Goal: Information Seeking & Learning: Learn about a topic

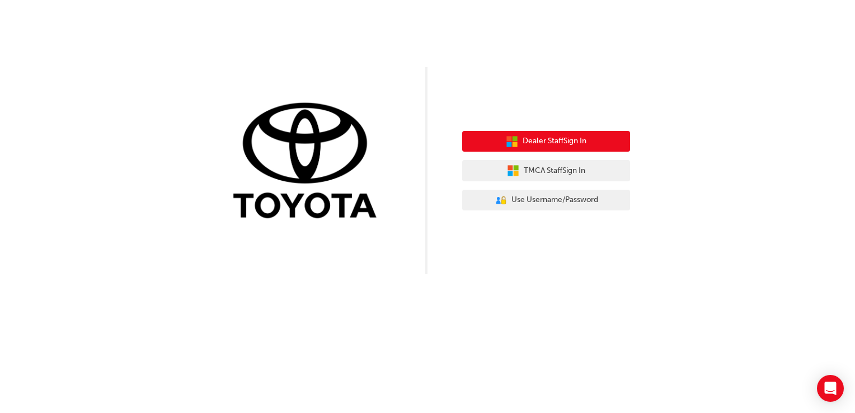
click at [554, 140] on span "Dealer Staff Sign In" at bounding box center [555, 141] width 64 height 13
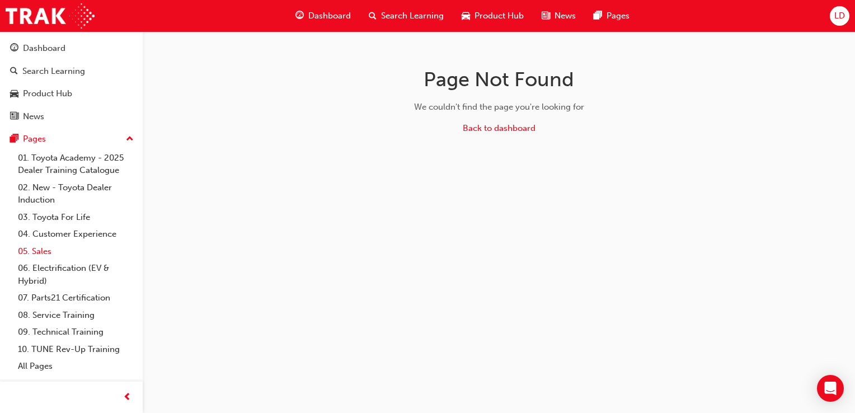
click at [68, 249] on link "05. Sales" at bounding box center [75, 251] width 125 height 17
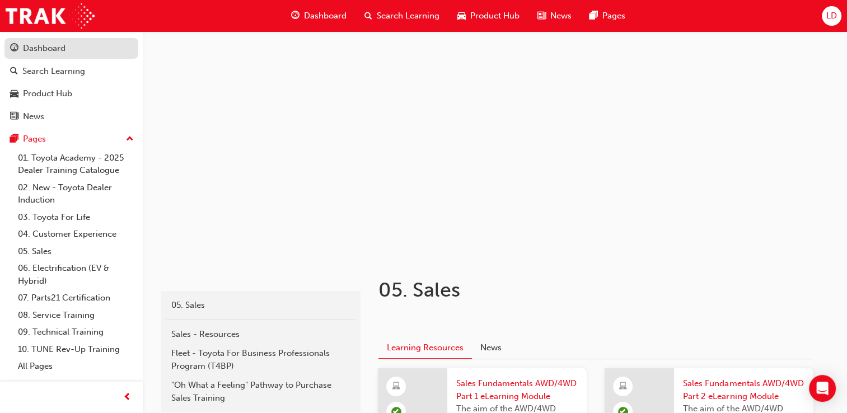
click at [34, 57] on link "Dashboard" at bounding box center [71, 48] width 134 height 21
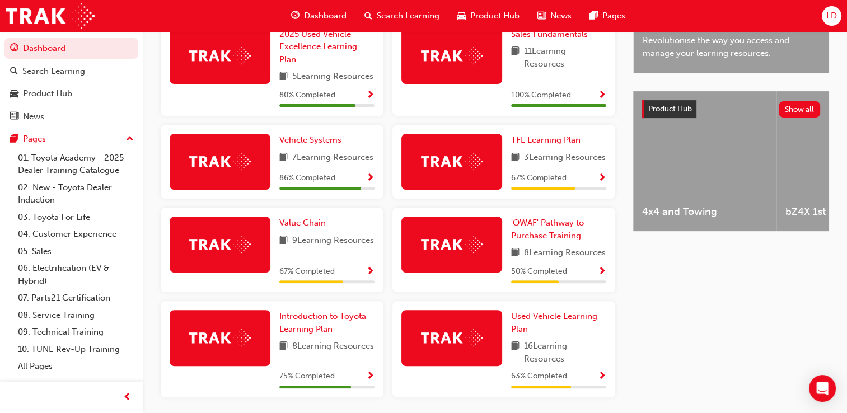
scroll to position [401, 0]
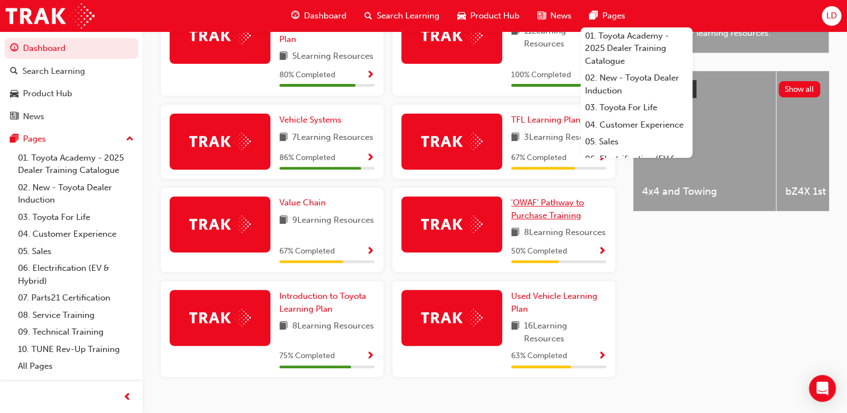
click at [557, 220] on span "'OWAF' Pathway to Purchase Training" at bounding box center [547, 209] width 73 height 23
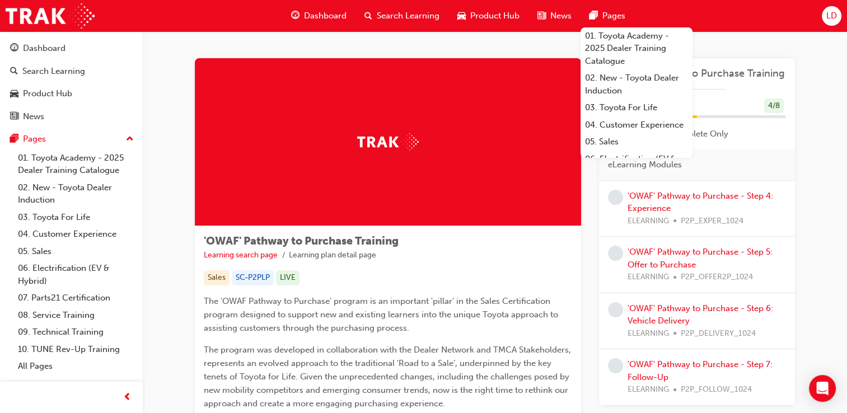
click at [826, 223] on div "'OWAF' Pathway to Purchase Training Learning search page Learning plan detail p…" at bounding box center [494, 343] width 671 height 624
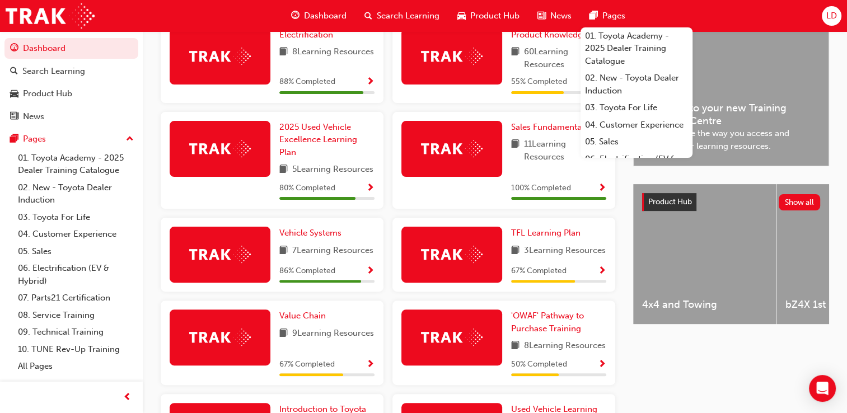
scroll to position [351, 0]
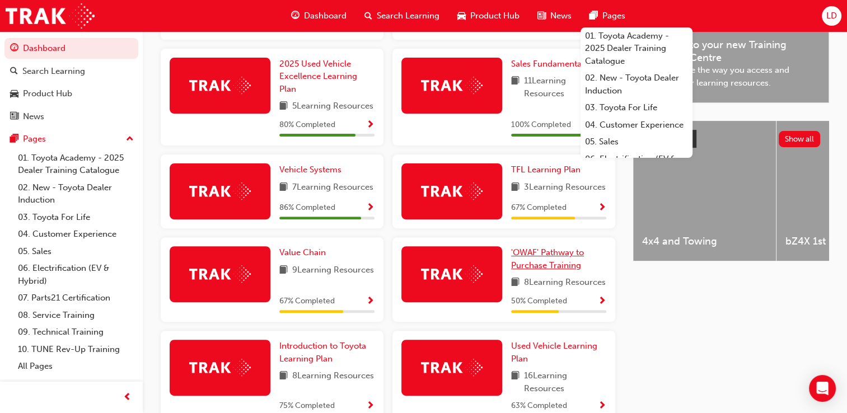
click at [547, 270] on span "'OWAF' Pathway to Purchase Training" at bounding box center [547, 258] width 73 height 23
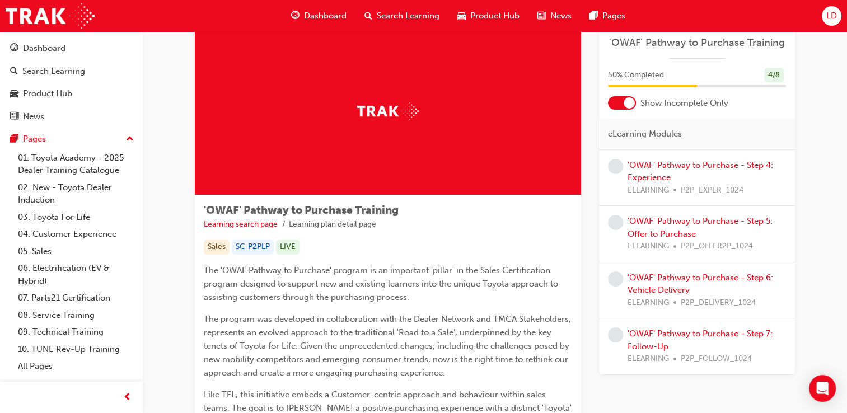
scroll to position [56, 0]
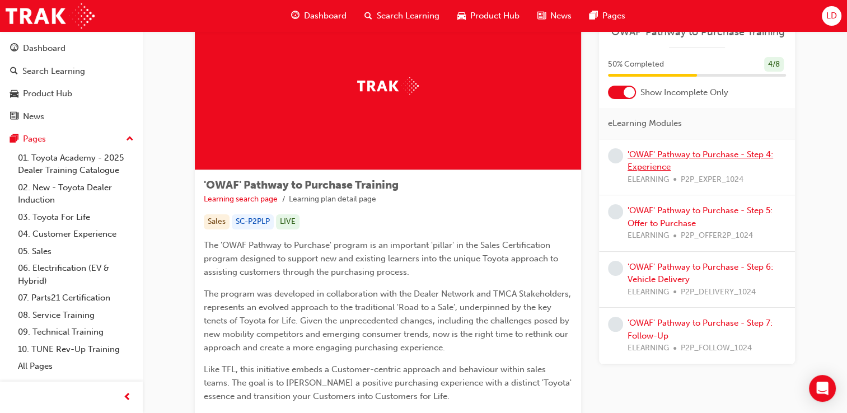
click at [654, 154] on link "'OWAF' Pathway to Purchase - Step 4: Experience" at bounding box center [699, 160] width 145 height 23
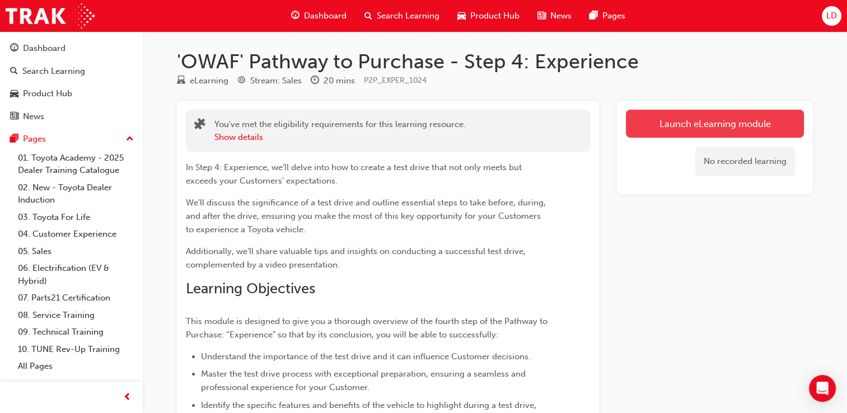
click at [702, 122] on link "Launch eLearning module" at bounding box center [715, 124] width 178 height 28
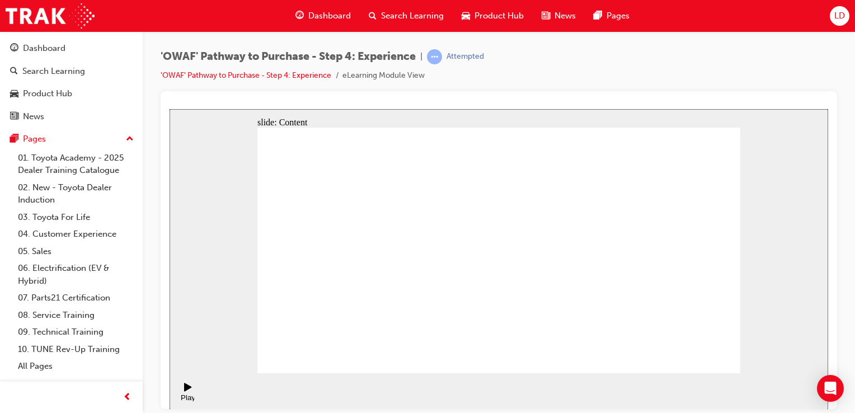
drag, startPoint x: 436, startPoint y: 340, endPoint x: 427, endPoint y: 328, distance: 14.8
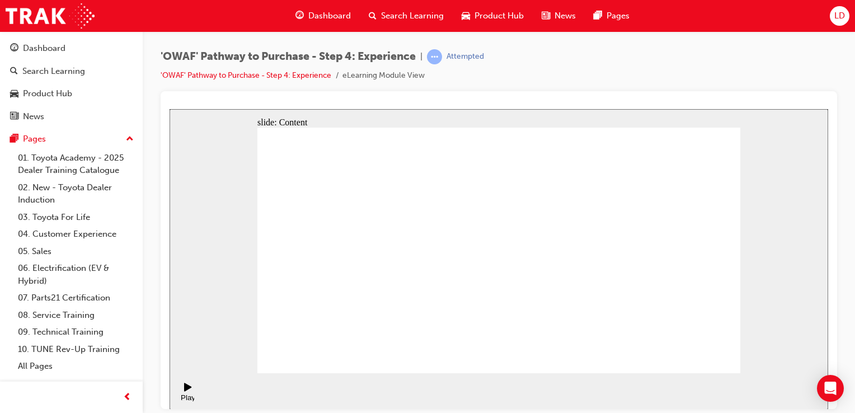
drag, startPoint x: 379, startPoint y: 289, endPoint x: 360, endPoint y: 289, distance: 19.0
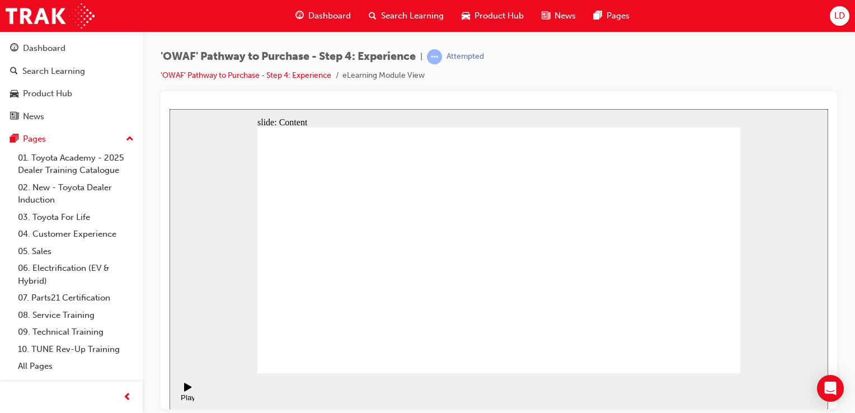
drag, startPoint x: 707, startPoint y: 347, endPoint x: 706, endPoint y: 354, distance: 6.3
drag, startPoint x: 597, startPoint y: 245, endPoint x: 590, endPoint y: 251, distance: 9.1
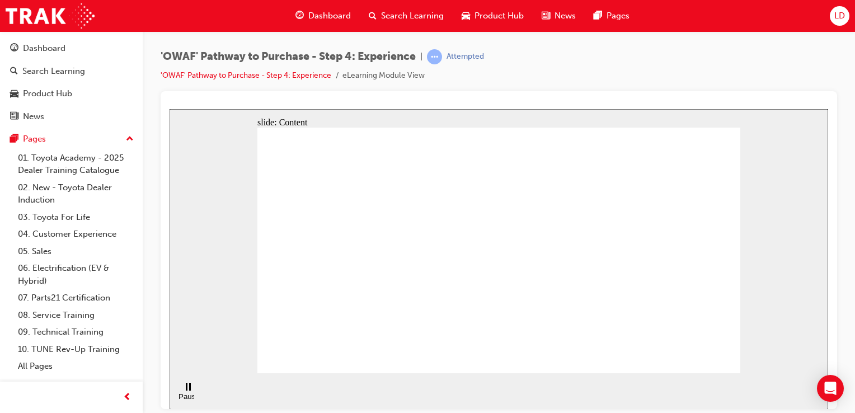
drag, startPoint x: 713, startPoint y: 358, endPoint x: 718, endPoint y: 358, distance: 5.6
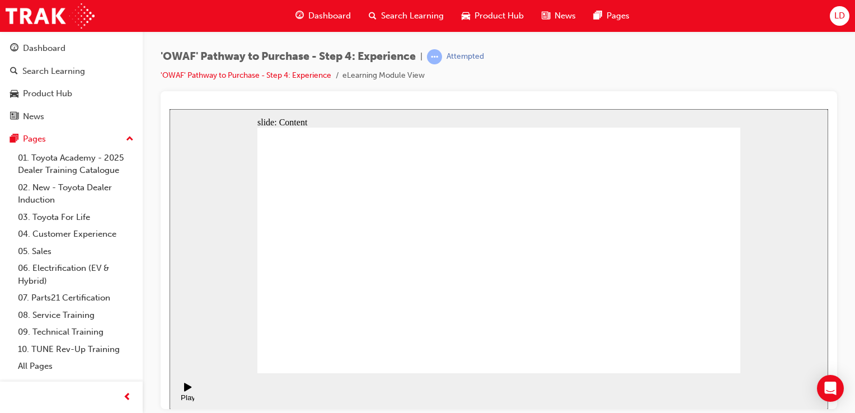
drag, startPoint x: 595, startPoint y: 179, endPoint x: 652, endPoint y: 186, distance: 57.5
drag, startPoint x: 652, startPoint y: 186, endPoint x: 682, endPoint y: 189, distance: 29.8
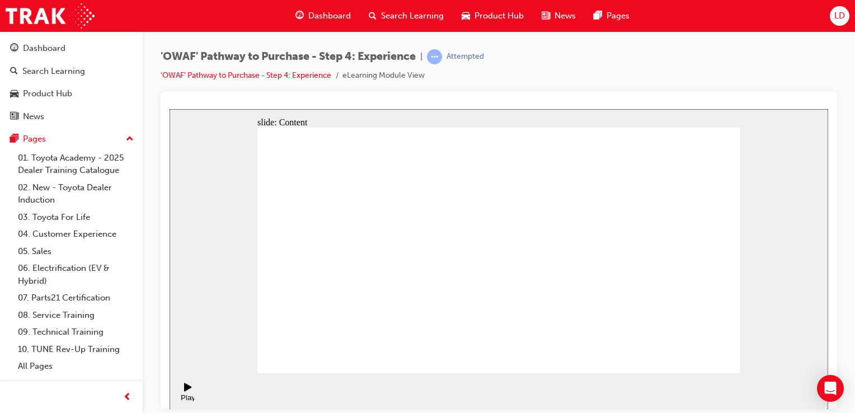
drag, startPoint x: 586, startPoint y: 247, endPoint x: 545, endPoint y: 231, distance: 44.5
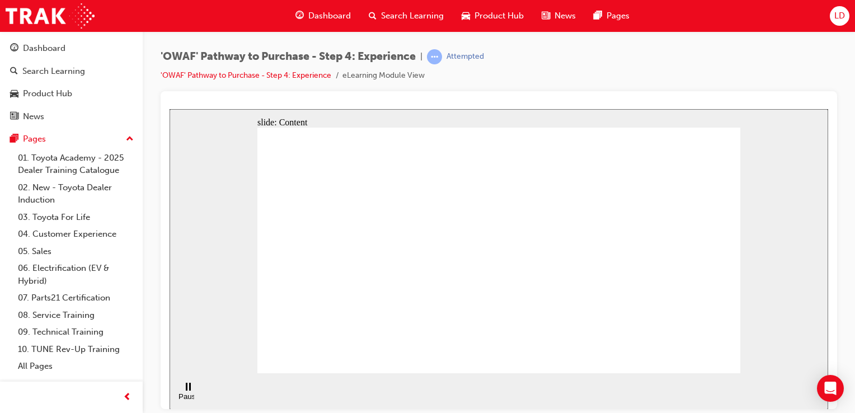
drag, startPoint x: 566, startPoint y: 152, endPoint x: 435, endPoint y: 152, distance: 130.9
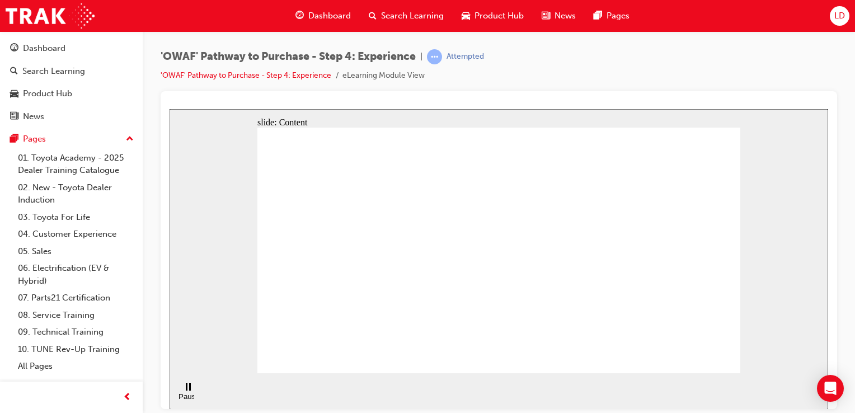
drag, startPoint x: 435, startPoint y: 152, endPoint x: 464, endPoint y: 187, distance: 45.7
drag, startPoint x: 657, startPoint y: 208, endPoint x: 655, endPoint y: 196, distance: 12.1
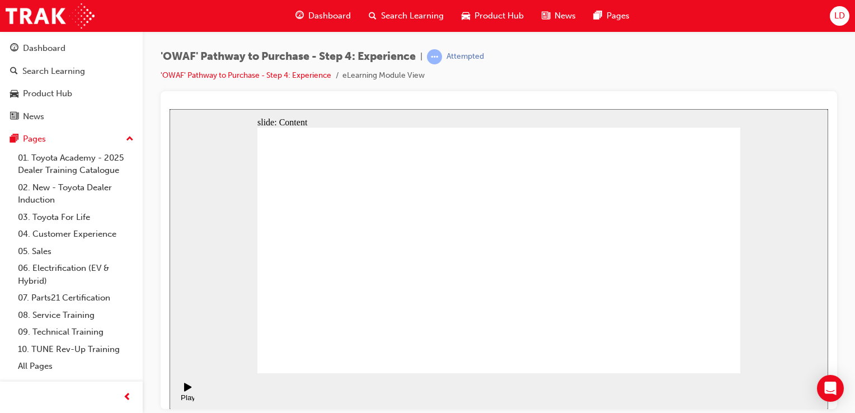
drag, startPoint x: 678, startPoint y: 357, endPoint x: 690, endPoint y: 354, distance: 12.8
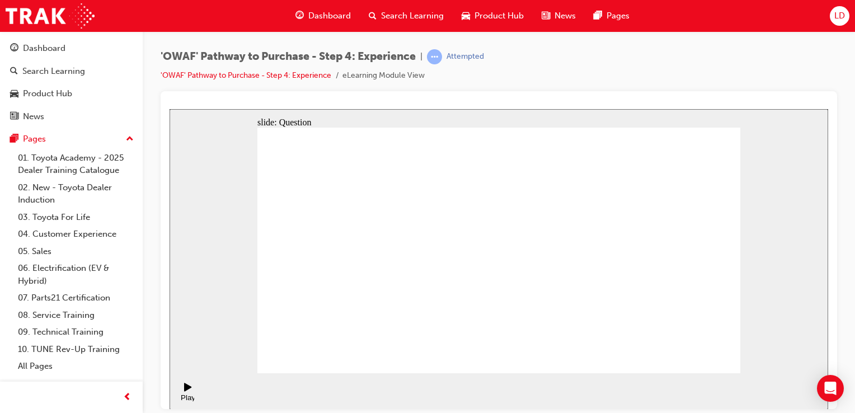
checkbox input "true"
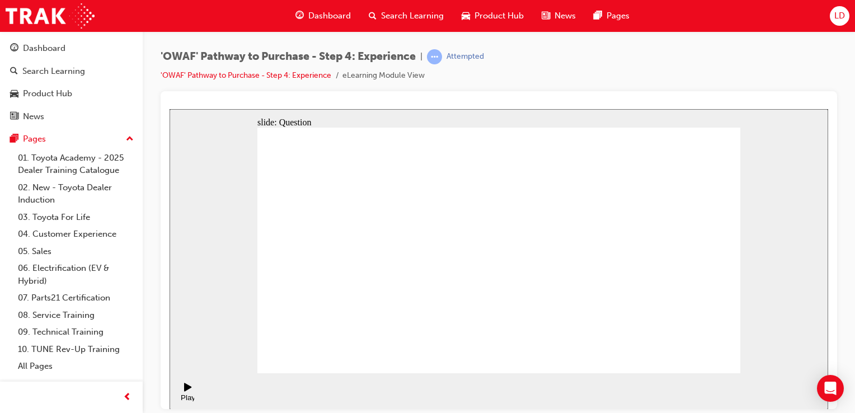
drag, startPoint x: 671, startPoint y: 278, endPoint x: 375, endPoint y: 290, distance: 295.7
drag, startPoint x: 668, startPoint y: 295, endPoint x: 378, endPoint y: 302, distance: 290.5
drag, startPoint x: 680, startPoint y: 288, endPoint x: 380, endPoint y: 307, distance: 300.5
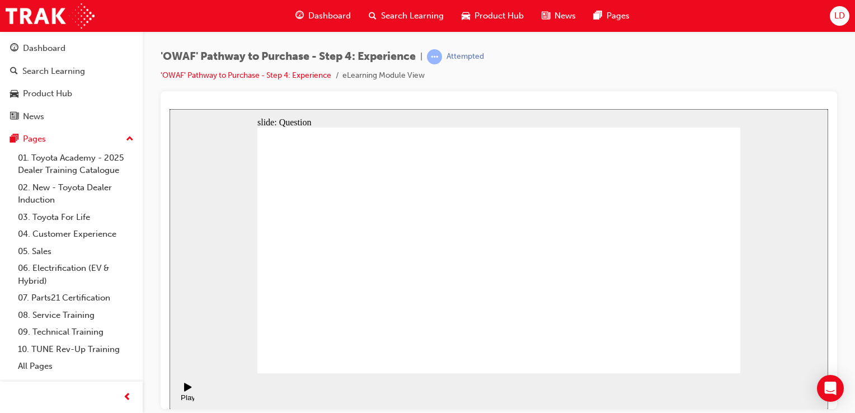
drag, startPoint x: 671, startPoint y: 286, endPoint x: 366, endPoint y: 313, distance: 306.1
drag, startPoint x: 671, startPoint y: 298, endPoint x: 408, endPoint y: 311, distance: 263.9
drag, startPoint x: 689, startPoint y: 292, endPoint x: 522, endPoint y: 316, distance: 169.0
drag, startPoint x: 676, startPoint y: 294, endPoint x: 401, endPoint y: 309, distance: 276.2
drag, startPoint x: 667, startPoint y: 296, endPoint x: 385, endPoint y: 316, distance: 283.2
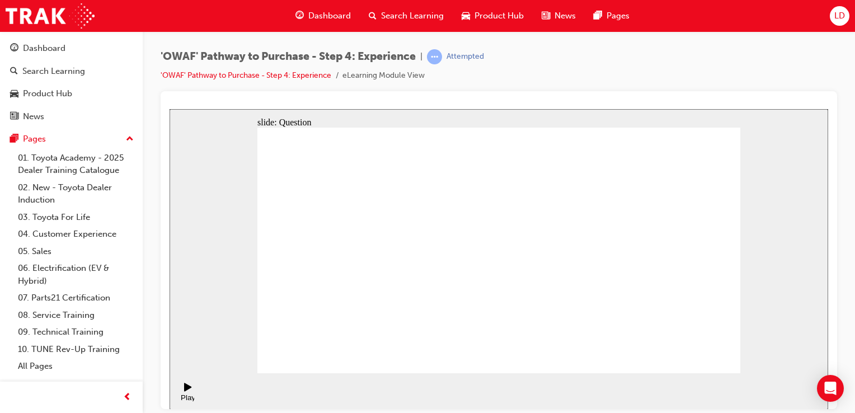
drag, startPoint x: 656, startPoint y: 275, endPoint x: 342, endPoint y: 282, distance: 313.4
drag, startPoint x: 651, startPoint y: 283, endPoint x: 338, endPoint y: 294, distance: 313.5
drag, startPoint x: 689, startPoint y: 294, endPoint x: 382, endPoint y: 304, distance: 307.4
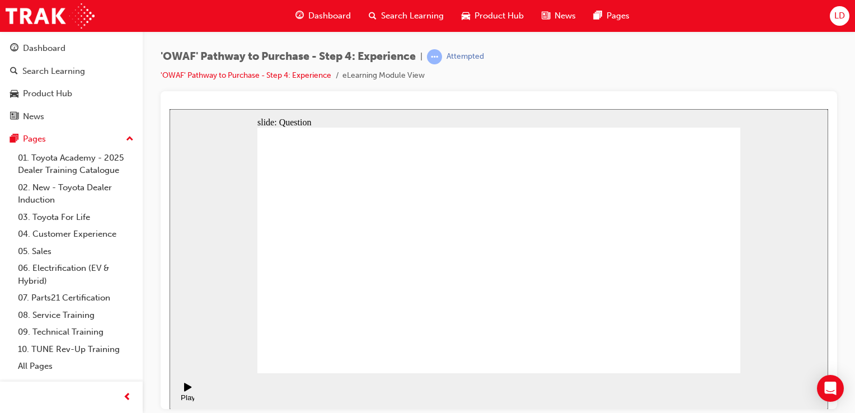
drag, startPoint x: 682, startPoint y: 296, endPoint x: 402, endPoint y: 312, distance: 280.8
drag, startPoint x: 685, startPoint y: 288, endPoint x: 373, endPoint y: 305, distance: 312.7
drag, startPoint x: 674, startPoint y: 300, endPoint x: 391, endPoint y: 305, distance: 282.6
drag, startPoint x: 642, startPoint y: 297, endPoint x: 382, endPoint y: 306, distance: 260.3
drag, startPoint x: 633, startPoint y: 289, endPoint x: 481, endPoint y: 290, distance: 152.2
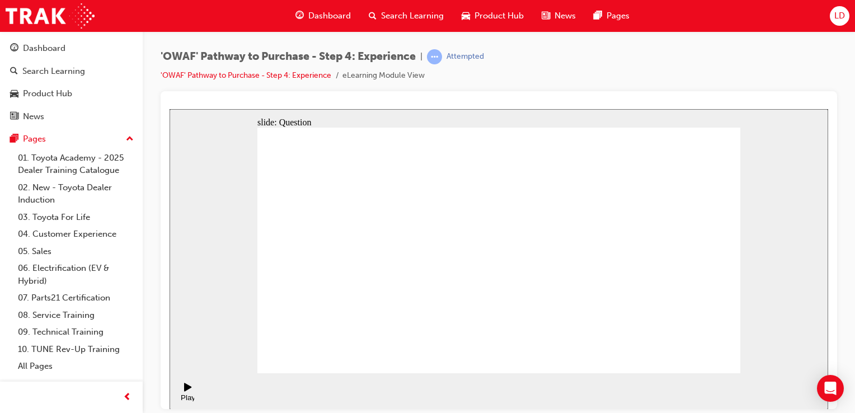
drag, startPoint x: 654, startPoint y: 285, endPoint x: 378, endPoint y: 299, distance: 276.2
drag, startPoint x: 504, startPoint y: 327, endPoint x: 530, endPoint y: 316, distance: 28.8
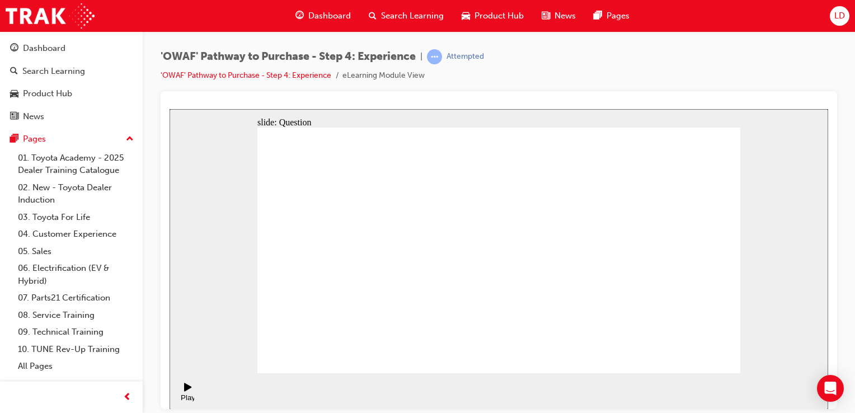
drag, startPoint x: 498, startPoint y: 251, endPoint x: 603, endPoint y: 251, distance: 104.6
drag, startPoint x: 539, startPoint y: 330, endPoint x: 486, endPoint y: 258, distance: 88.7
drag, startPoint x: 596, startPoint y: 324, endPoint x: 543, endPoint y: 255, distance: 87.3
drag, startPoint x: 542, startPoint y: 251, endPoint x: 562, endPoint y: 345, distance: 96.8
drag, startPoint x: 643, startPoint y: 317, endPoint x: 537, endPoint y: 248, distance: 126.9
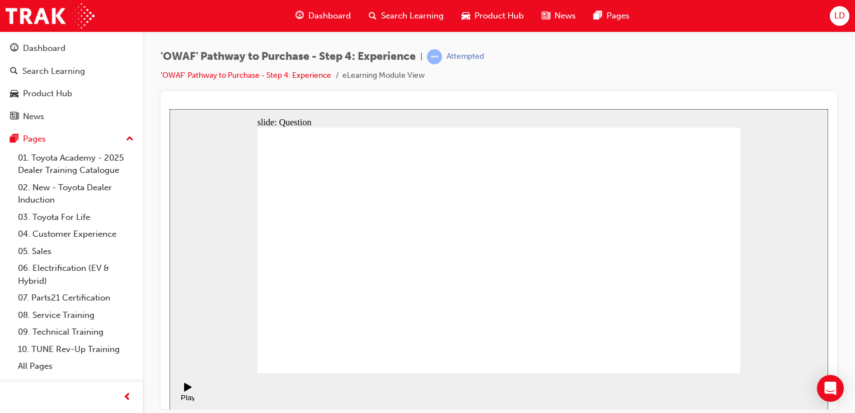
drag, startPoint x: 720, startPoint y: 325, endPoint x: 665, endPoint y: 255, distance: 88.8
drag, startPoint x: 600, startPoint y: 319, endPoint x: 699, endPoint y: 251, distance: 120.7
drag, startPoint x: 421, startPoint y: 328, endPoint x: 492, endPoint y: 224, distance: 126.3
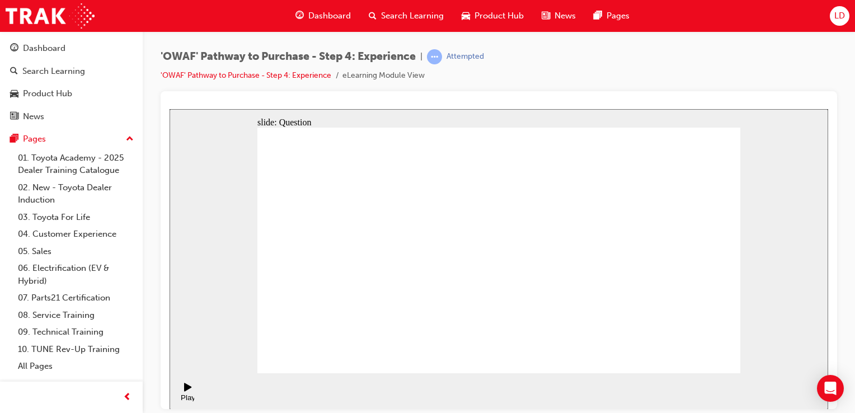
drag, startPoint x: 574, startPoint y: 327, endPoint x: 613, endPoint y: 218, distance: 116.4
drag, startPoint x: 494, startPoint y: 305, endPoint x: 604, endPoint y: 248, distance: 123.9
drag, startPoint x: 631, startPoint y: 259, endPoint x: 618, endPoint y: 333, distance: 75.6
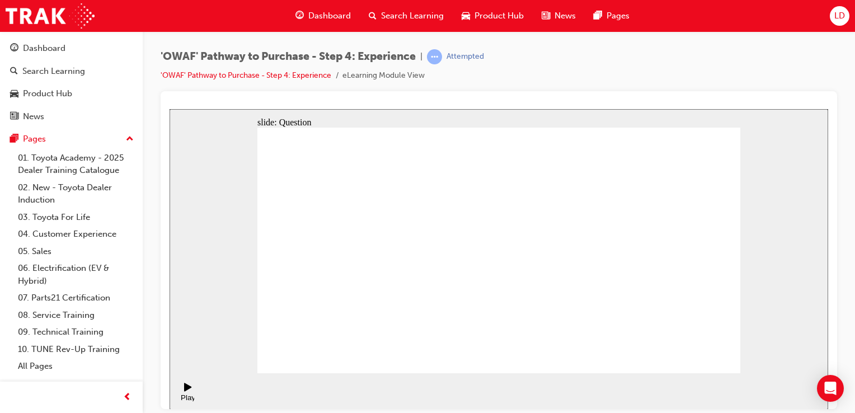
drag, startPoint x: 619, startPoint y: 222, endPoint x: 589, endPoint y: 326, distance: 107.8
drag, startPoint x: 473, startPoint y: 222, endPoint x: 397, endPoint y: 335, distance: 136.2
drag, startPoint x: 407, startPoint y: 327, endPoint x: 485, endPoint y: 223, distance: 129.5
drag, startPoint x: 519, startPoint y: 304, endPoint x: 520, endPoint y: 298, distance: 6.7
drag, startPoint x: 523, startPoint y: 303, endPoint x: 645, endPoint y: 224, distance: 145.6
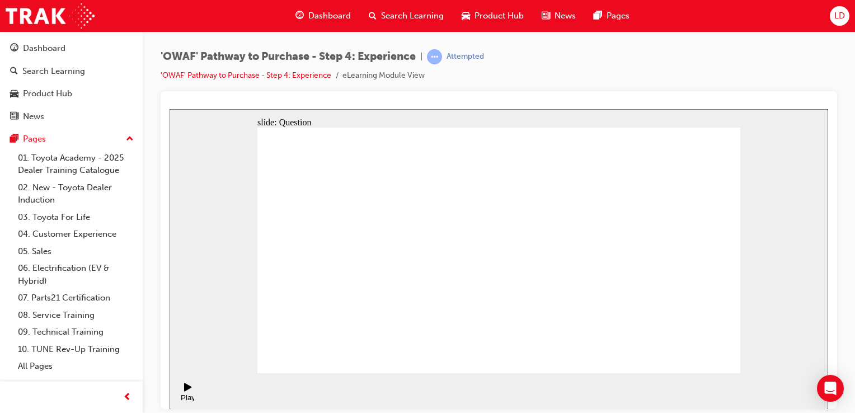
drag, startPoint x: 565, startPoint y: 326, endPoint x: 589, endPoint y: 245, distance: 84.6
radio input "true"
